Goal: Task Accomplishment & Management: Manage account settings

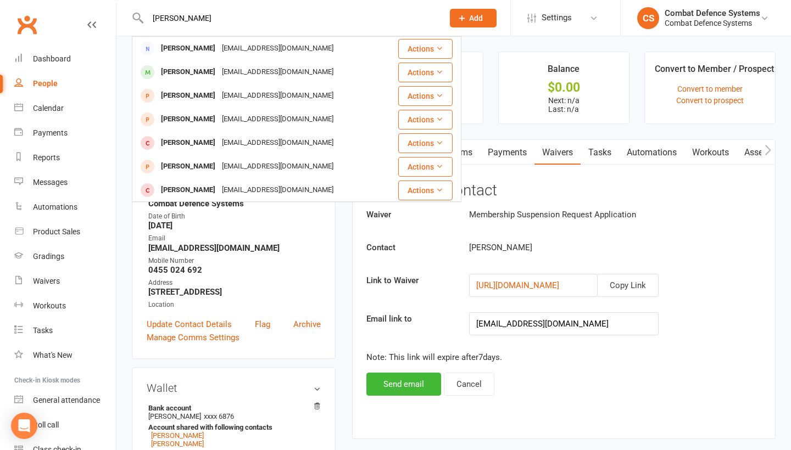
type input "[PERSON_NAME]"
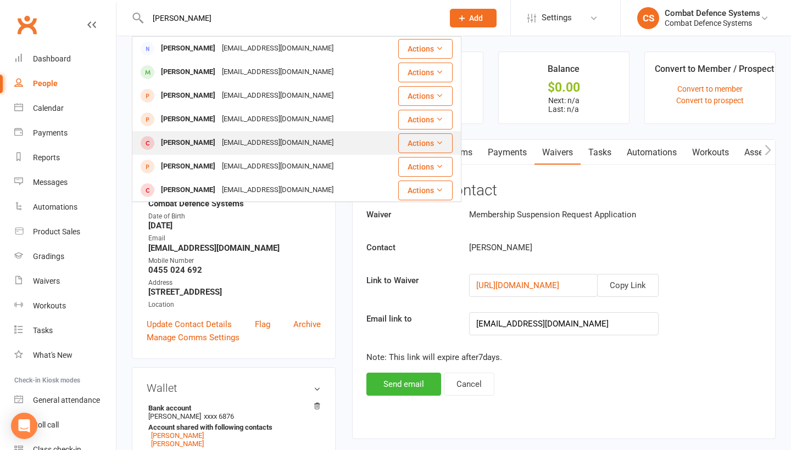
drag, startPoint x: 253, startPoint y: 32, endPoint x: 194, endPoint y: 140, distance: 122.3
click at [194, 140] on div "[PERSON_NAME]" at bounding box center [188, 143] width 61 height 16
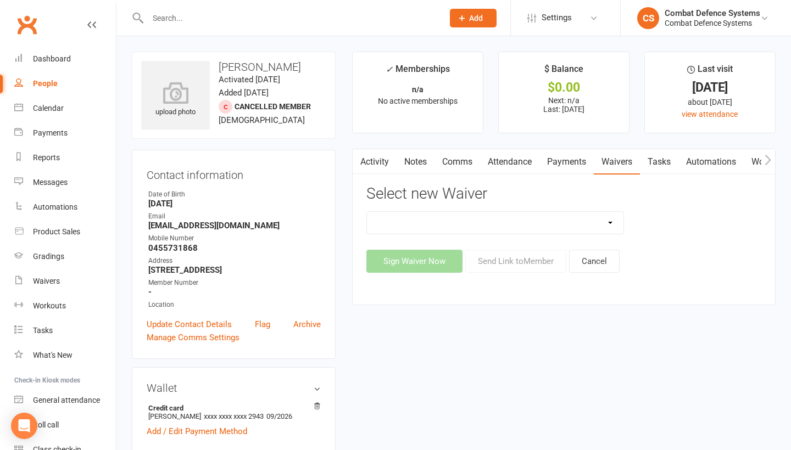
click at [575, 161] on link "Payments" at bounding box center [566, 161] width 54 height 25
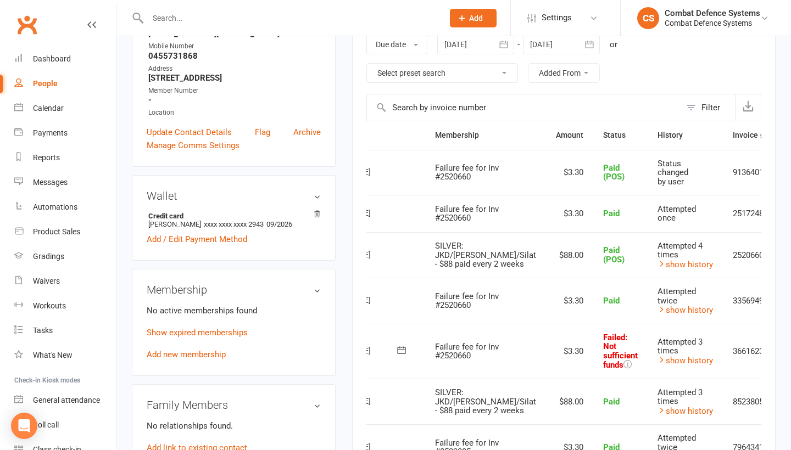
scroll to position [0, 63]
click at [785, 210] on icon at bounding box center [790, 213] width 11 height 11
click at [714, 234] on link "Refund" at bounding box center [742, 235] width 109 height 22
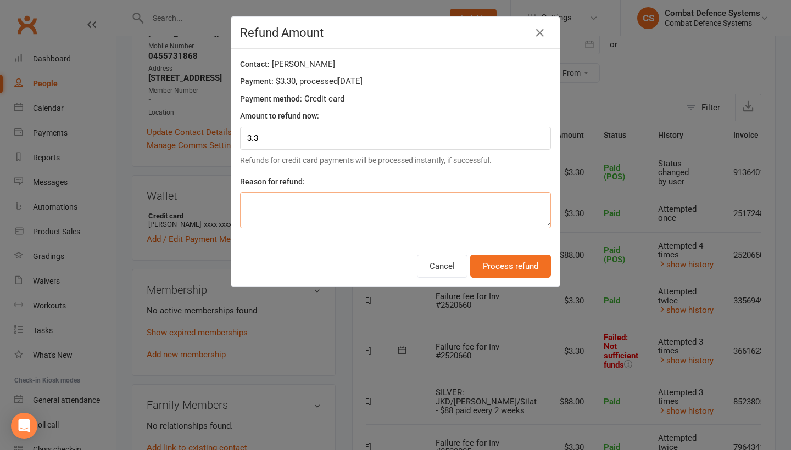
click at [444, 207] on textarea at bounding box center [395, 210] width 311 height 36
type textarea "o"
type textarea "paid via card"
click at [524, 267] on button "Process refund" at bounding box center [510, 266] width 81 height 23
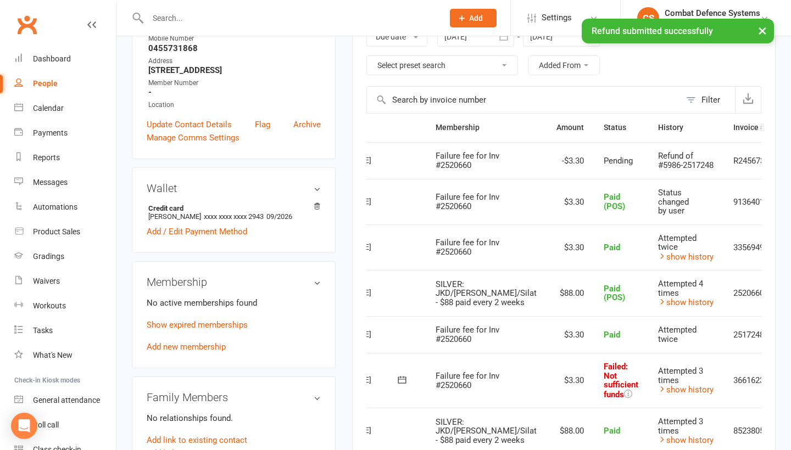
scroll to position [200, 0]
click at [785, 340] on icon at bounding box center [790, 334] width 11 height 11
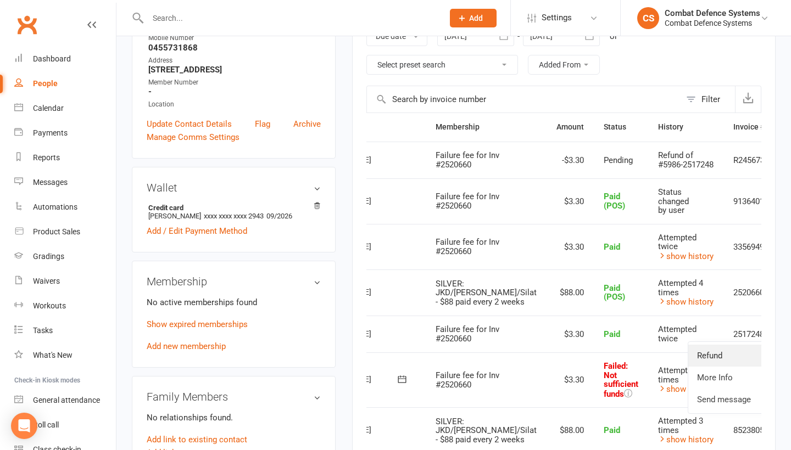
click at [721, 362] on link "Refund" at bounding box center [742, 356] width 109 height 22
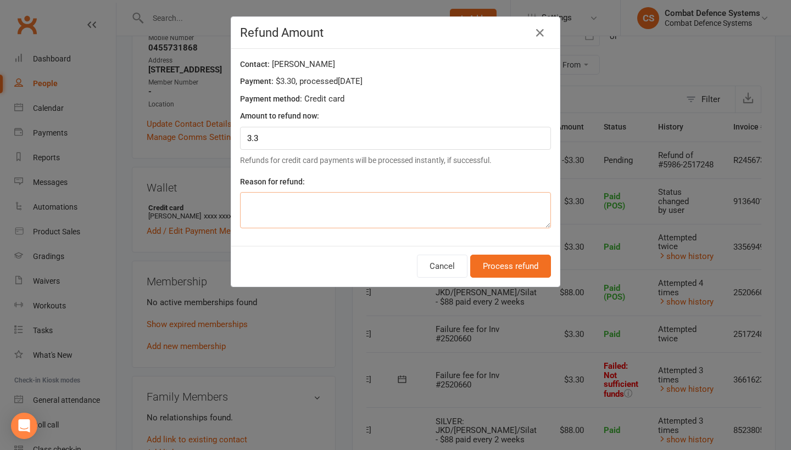
click at [300, 206] on textarea at bounding box center [395, 210] width 311 height 36
type textarea "paid via card"
click at [497, 257] on button "Process refund" at bounding box center [510, 266] width 81 height 23
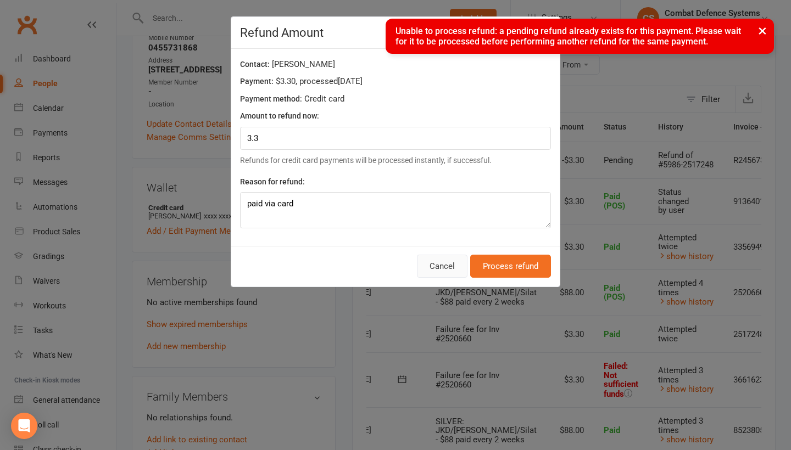
click at [445, 270] on button "Cancel" at bounding box center [442, 266] width 51 height 23
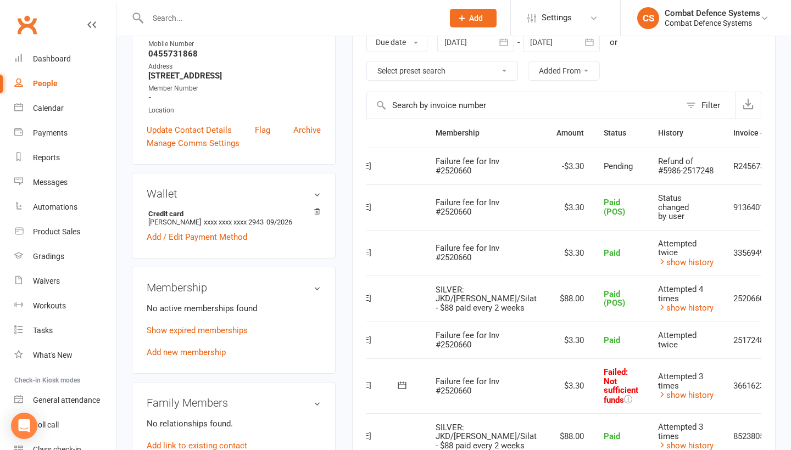
scroll to position [191, 0]
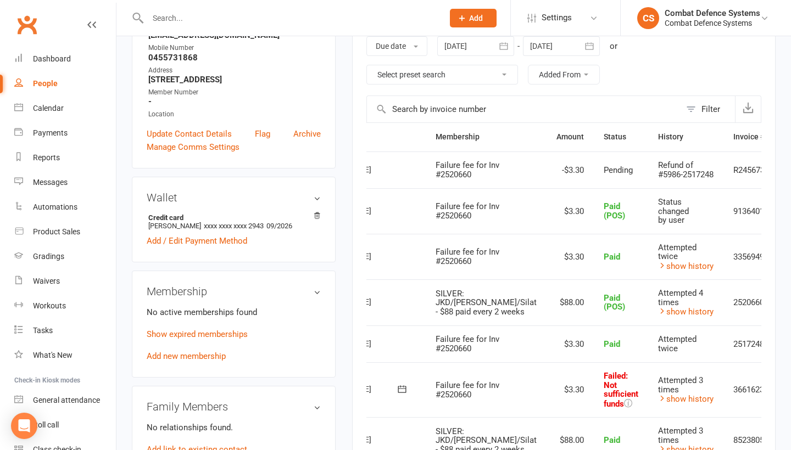
click at [785, 260] on icon at bounding box center [790, 256] width 11 height 11
click at [716, 283] on link "Refund" at bounding box center [742, 278] width 109 height 22
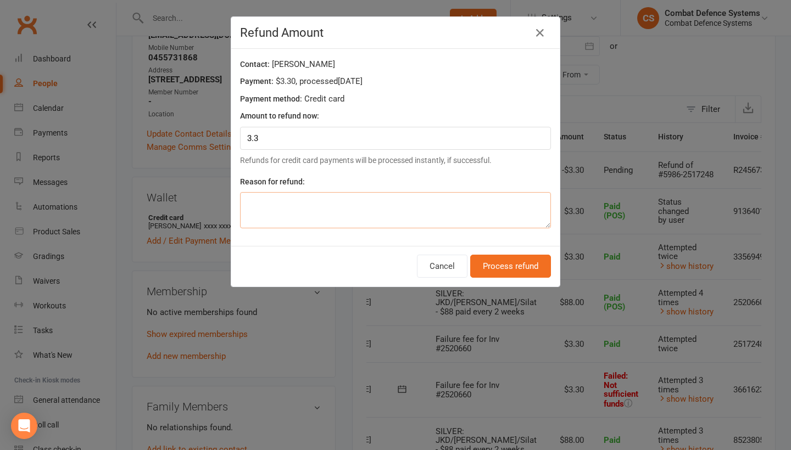
click at [336, 217] on textarea at bounding box center [395, 210] width 311 height 36
type textarea "paid via card"
click at [489, 261] on button "Process refund" at bounding box center [510, 266] width 81 height 23
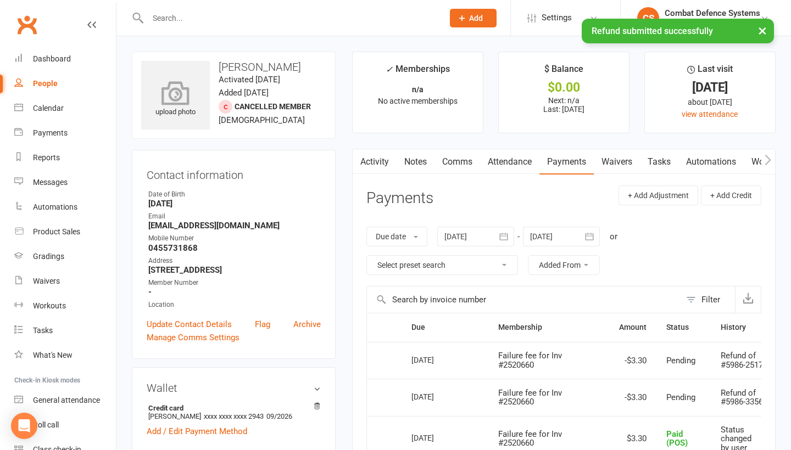
scroll to position [0, 0]
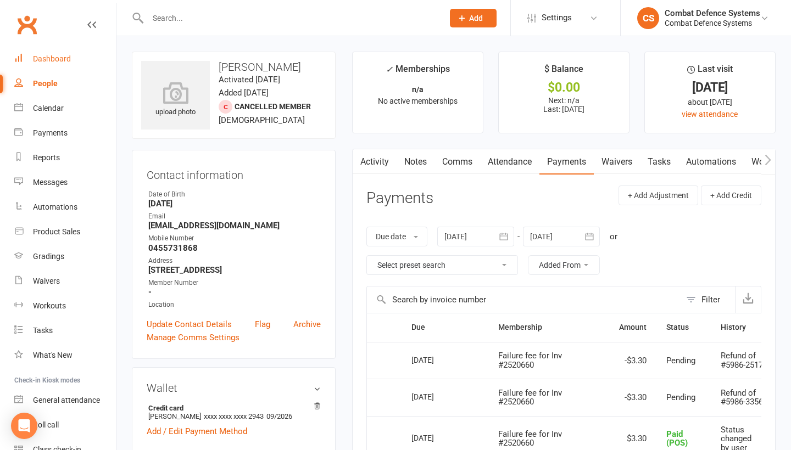
click at [56, 64] on link "Dashboard" at bounding box center [65, 59] width 102 height 25
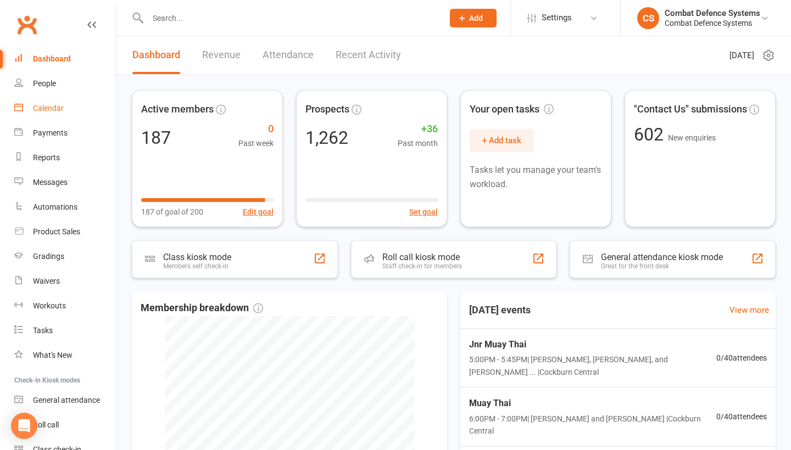
click at [57, 107] on div "Calendar" at bounding box center [48, 108] width 31 height 9
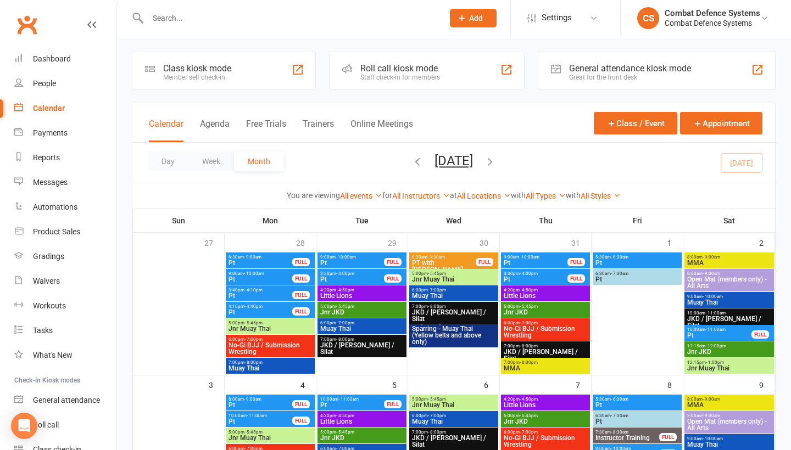
scroll to position [268, 0]
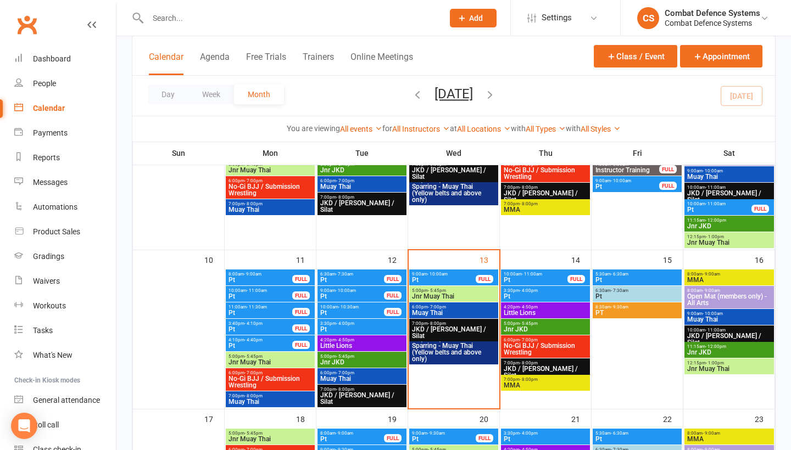
click at [441, 310] on span "Muay Thai" at bounding box center [453, 313] width 85 height 7
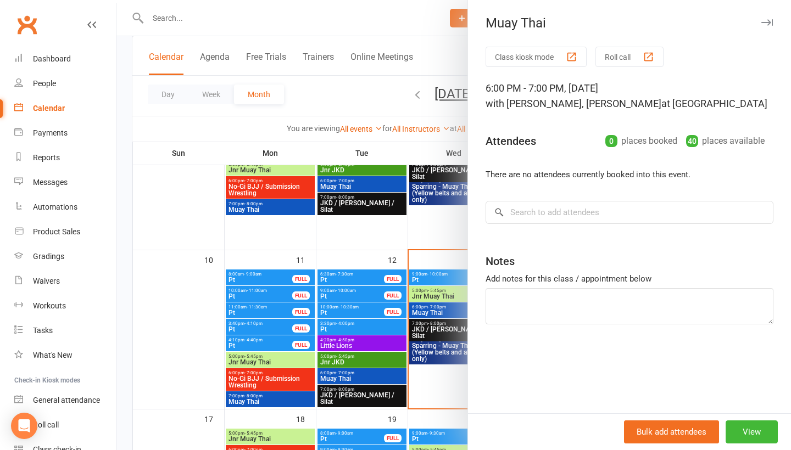
click at [441, 309] on div at bounding box center [453, 225] width 674 height 450
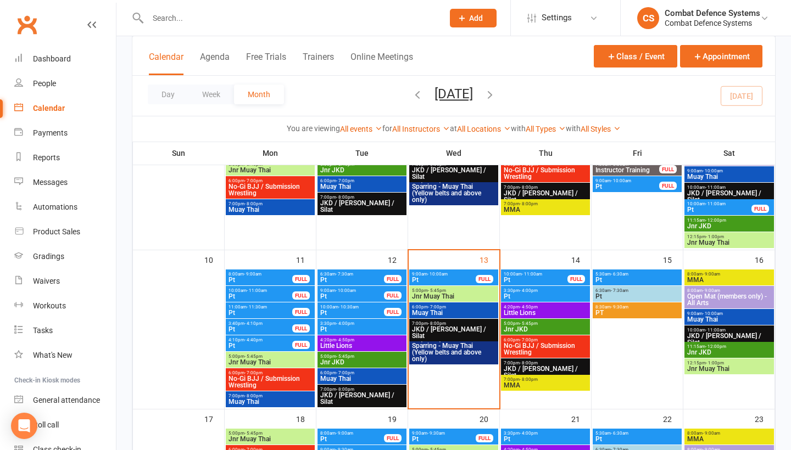
click at [444, 294] on span "Jnr Muay Thai" at bounding box center [453, 296] width 85 height 7
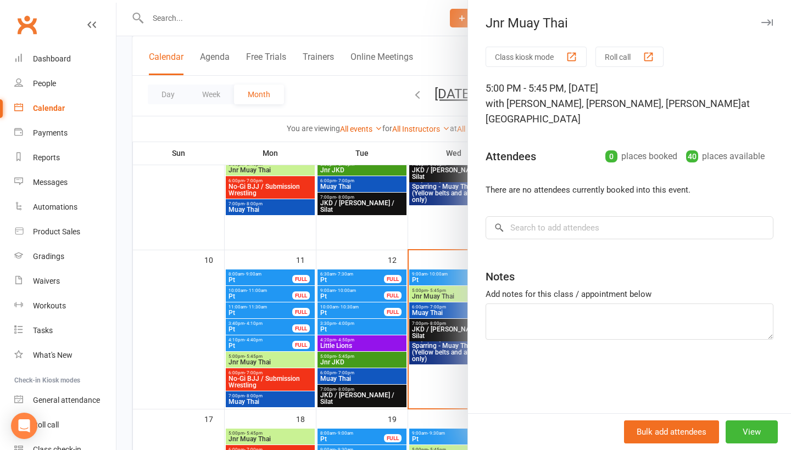
click at [444, 294] on div at bounding box center [453, 225] width 674 height 450
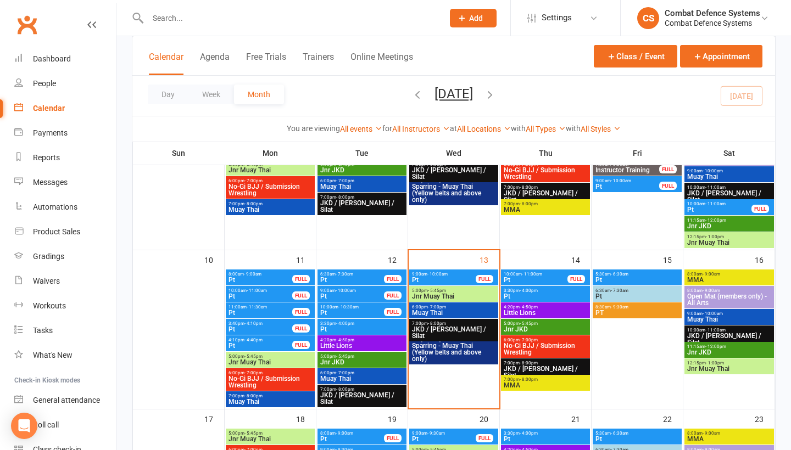
click at [442, 332] on span "JKD / [PERSON_NAME] / Silat" at bounding box center [453, 332] width 85 height 13
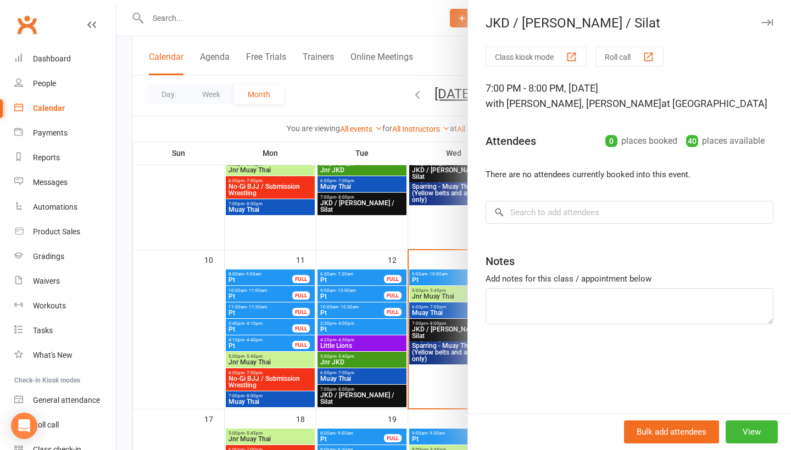
click at [442, 332] on div at bounding box center [453, 225] width 674 height 450
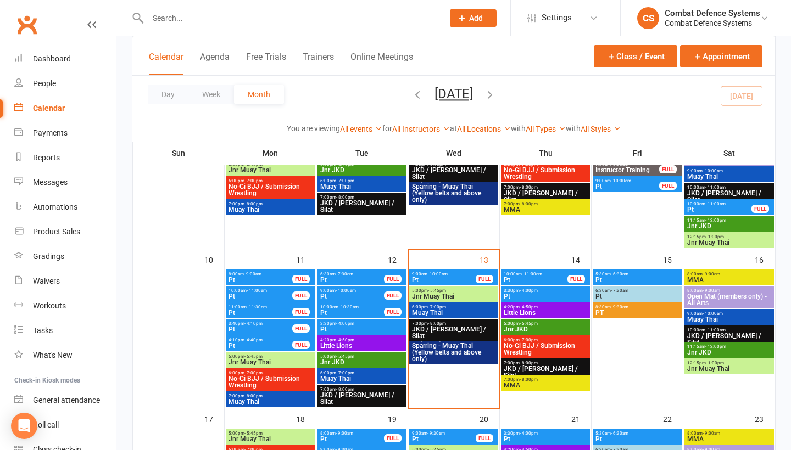
click at [441, 343] on span "Sparring - Muay Thai (Yellow belts and above only)" at bounding box center [453, 353] width 85 height 20
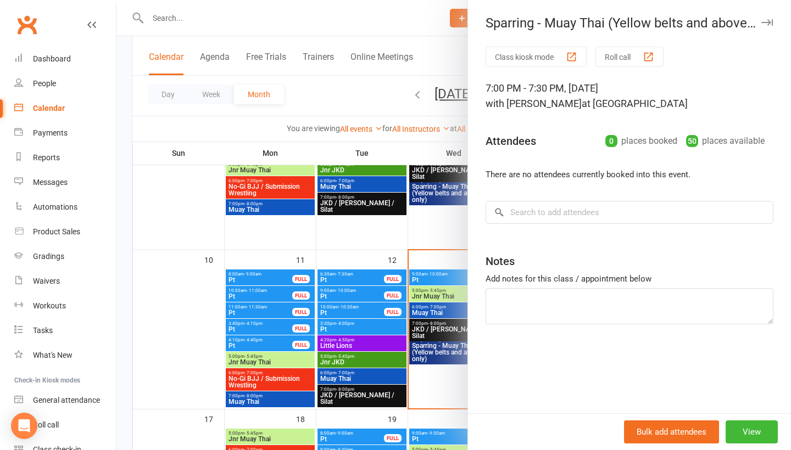
click at [441, 343] on div at bounding box center [453, 225] width 674 height 450
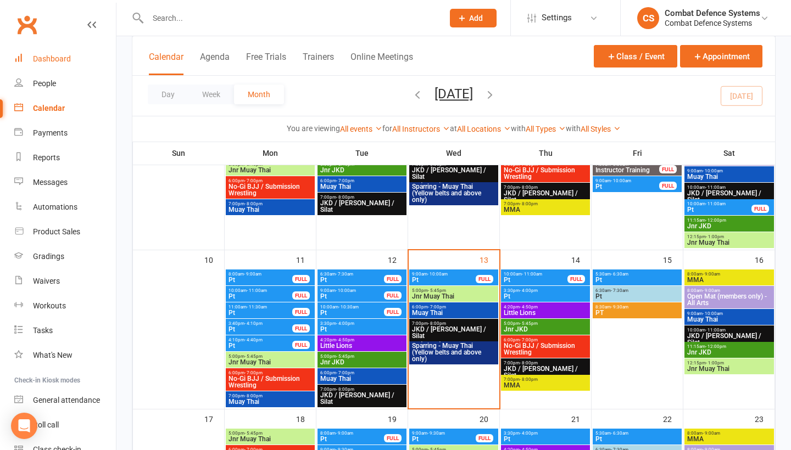
click at [60, 64] on link "Dashboard" at bounding box center [65, 59] width 102 height 25
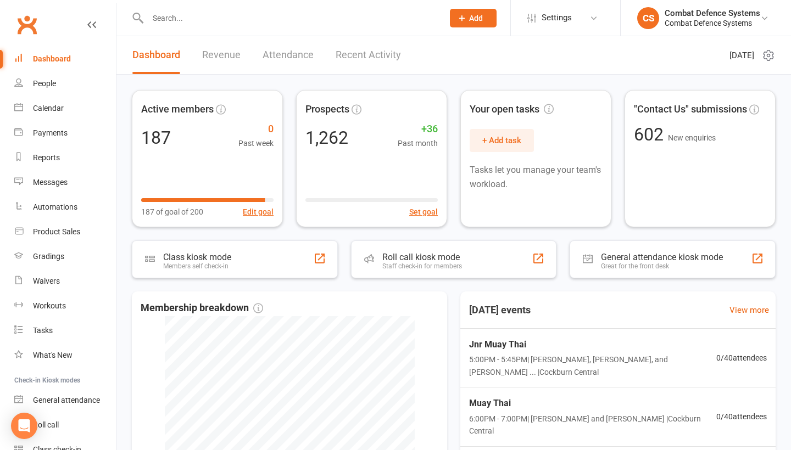
click at [284, 28] on div at bounding box center [284, 18] width 304 height 36
click at [274, 18] on input "text" at bounding box center [289, 17] width 291 height 15
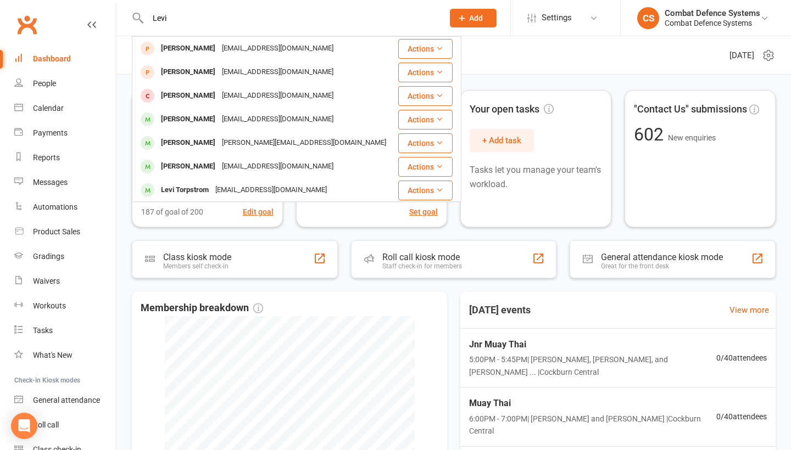
drag, startPoint x: 181, startPoint y: 18, endPoint x: 125, endPoint y: 13, distance: 56.8
click at [125, 13] on react-component "[PERSON_NAME] Ruhn [EMAIL_ADDRESS][PERSON_NAME][DOMAIN_NAME] Actions [PERSON_NA…" at bounding box center [217, 18] width 435 height 36
type input "kye"
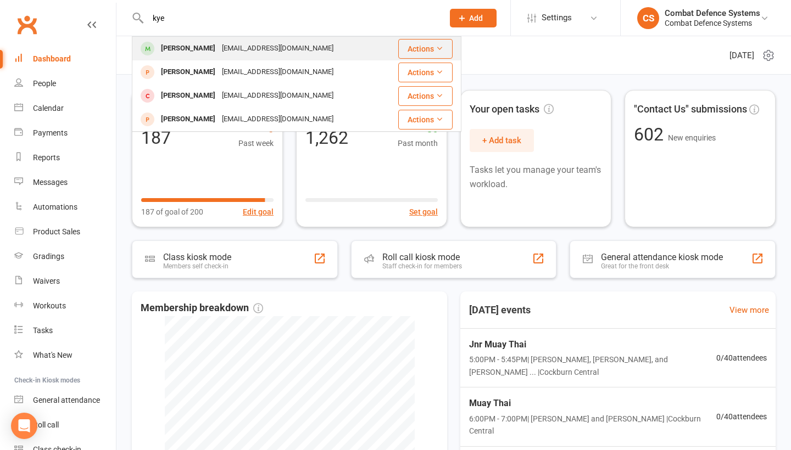
click at [183, 47] on div "[PERSON_NAME]" at bounding box center [188, 49] width 61 height 16
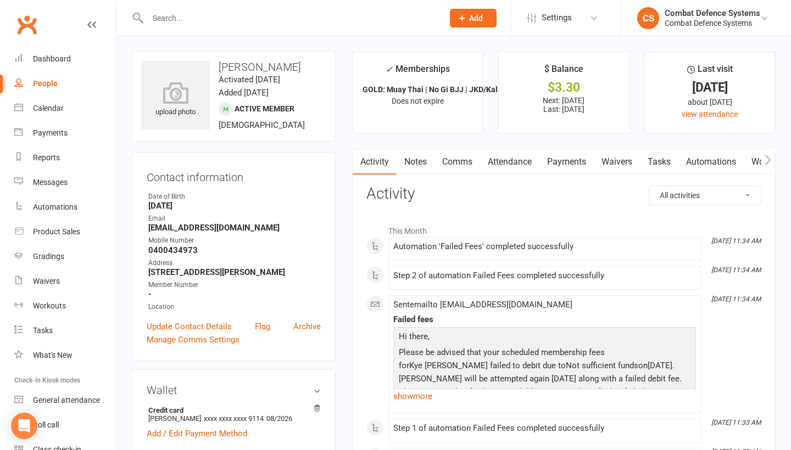
click at [563, 158] on link "Payments" at bounding box center [566, 161] width 54 height 25
